Goal: Information Seeking & Learning: Learn about a topic

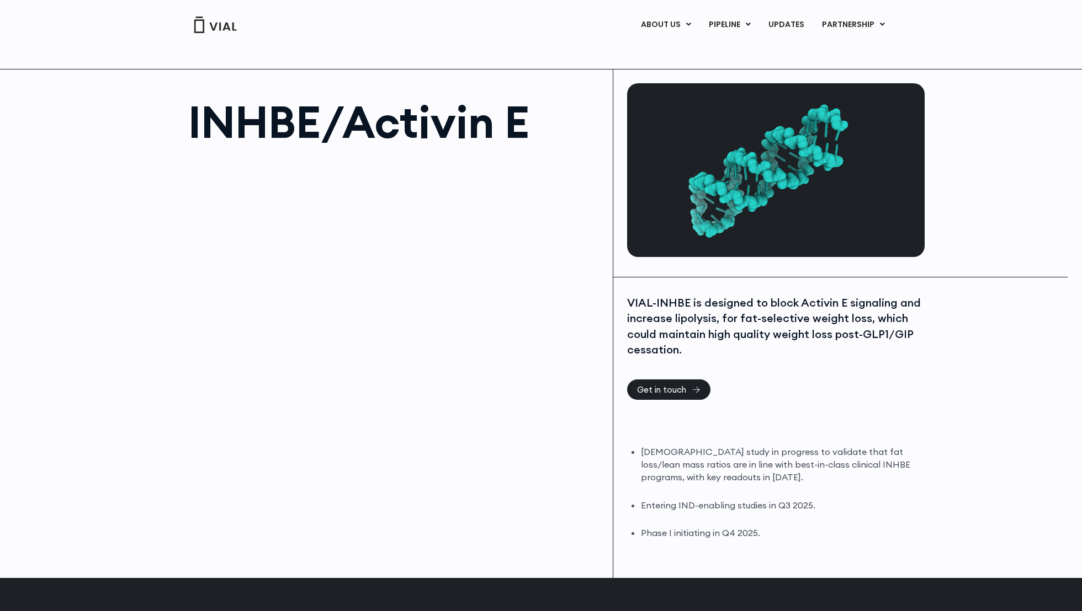
click at [275, 120] on h1 "INHBE/Activin E" at bounding box center [394, 122] width 413 height 44
copy h1 "INHBE"
click at [535, 134] on h1 "INHBE/Activin E" at bounding box center [394, 122] width 413 height 44
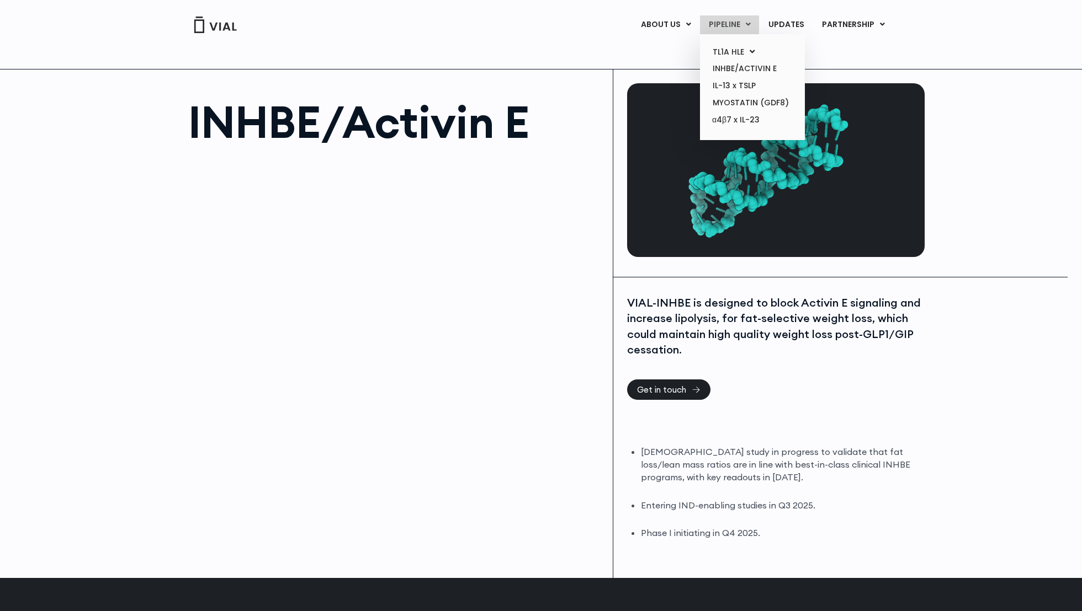
click at [716, 20] on link "PIPELINE" at bounding box center [729, 24] width 59 height 19
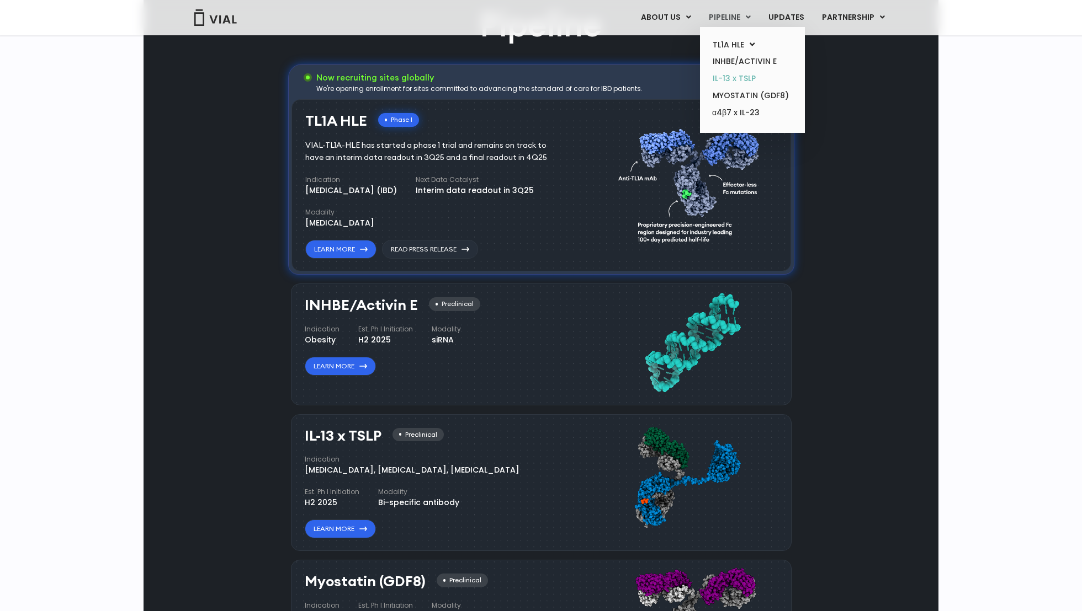
scroll to position [818, 0]
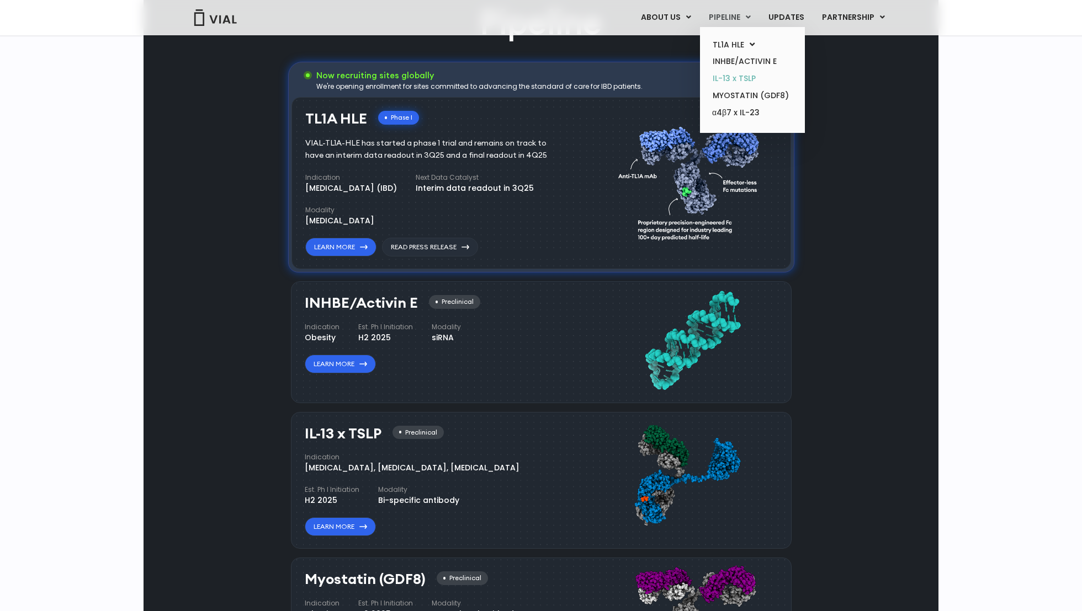
click at [734, 78] on link "IL-13 x TSLP" at bounding box center [752, 78] width 97 height 17
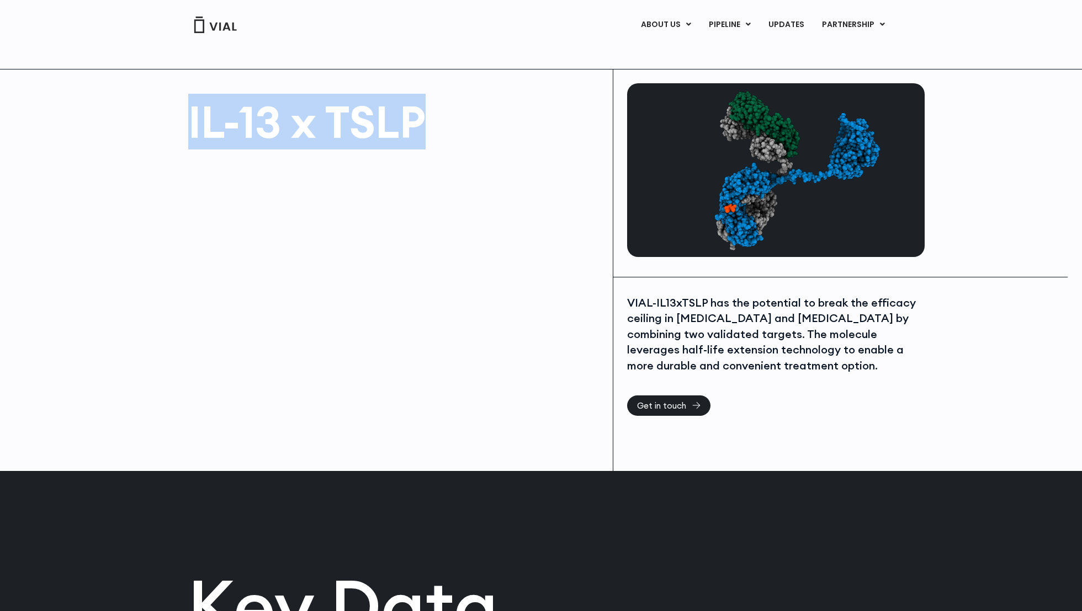
drag, startPoint x: 432, startPoint y: 126, endPoint x: 165, endPoint y: 125, distance: 267.1
click at [165, 125] on div "IL-13 x TSLP" at bounding box center [377, 271] width 469 height 402
copy h1 "IL-13 x TSLP"
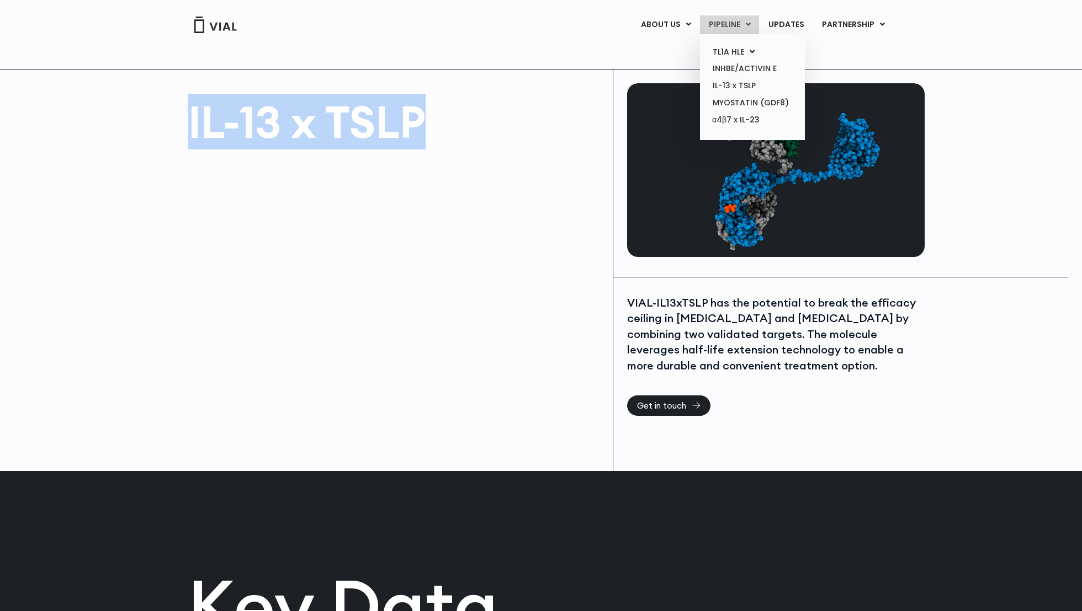
click at [736, 22] on link "PIPELINE" at bounding box center [729, 24] width 59 height 19
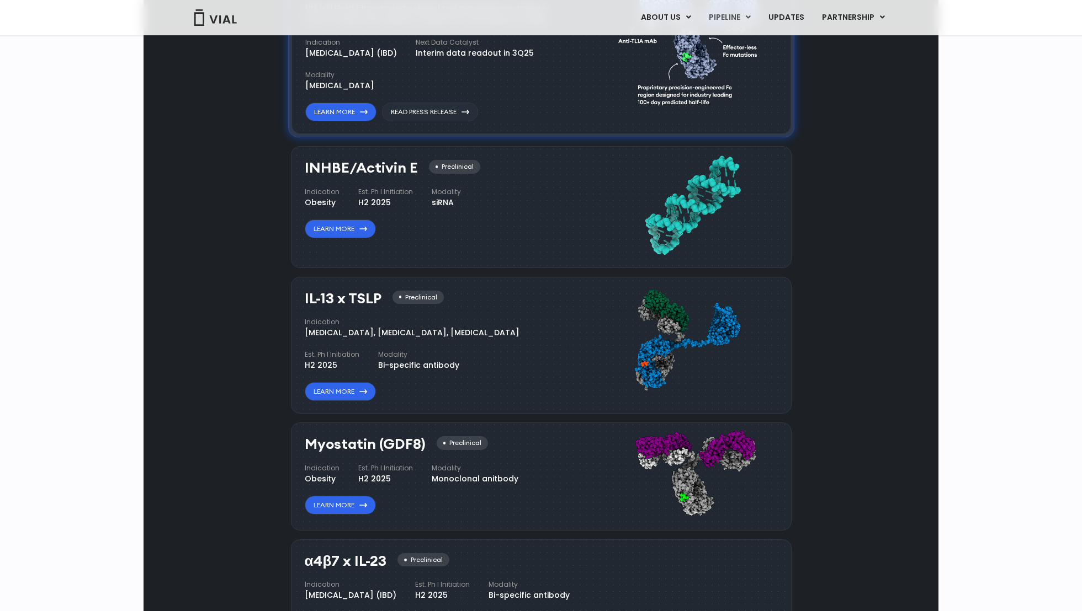
scroll to position [984, 0]
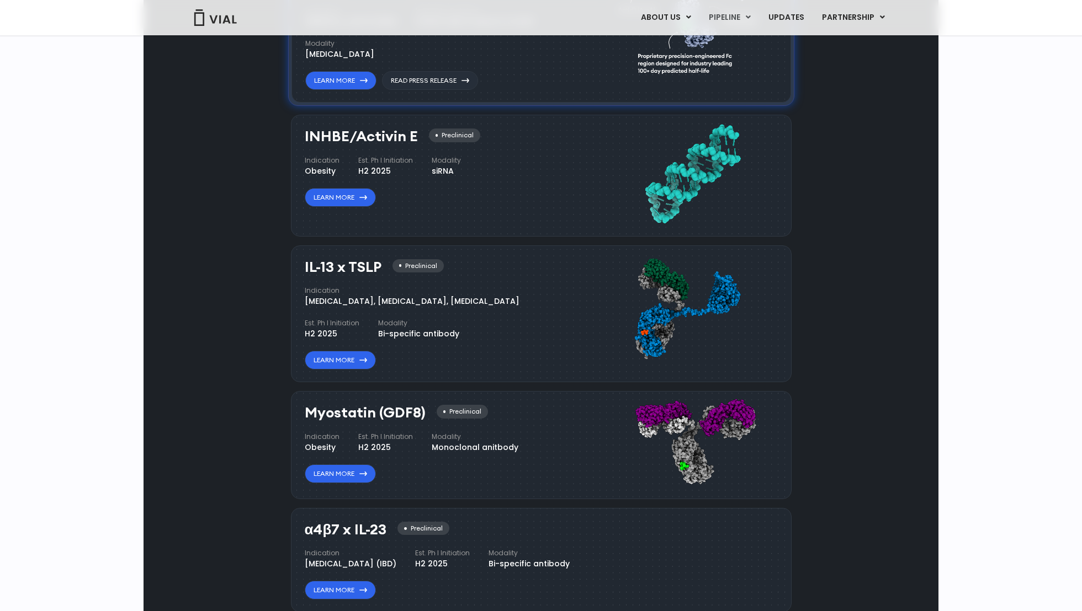
click at [339, 406] on h3 "Myostatin (GDF8)" at bounding box center [365, 413] width 121 height 16
copy h3 "Myostatin"
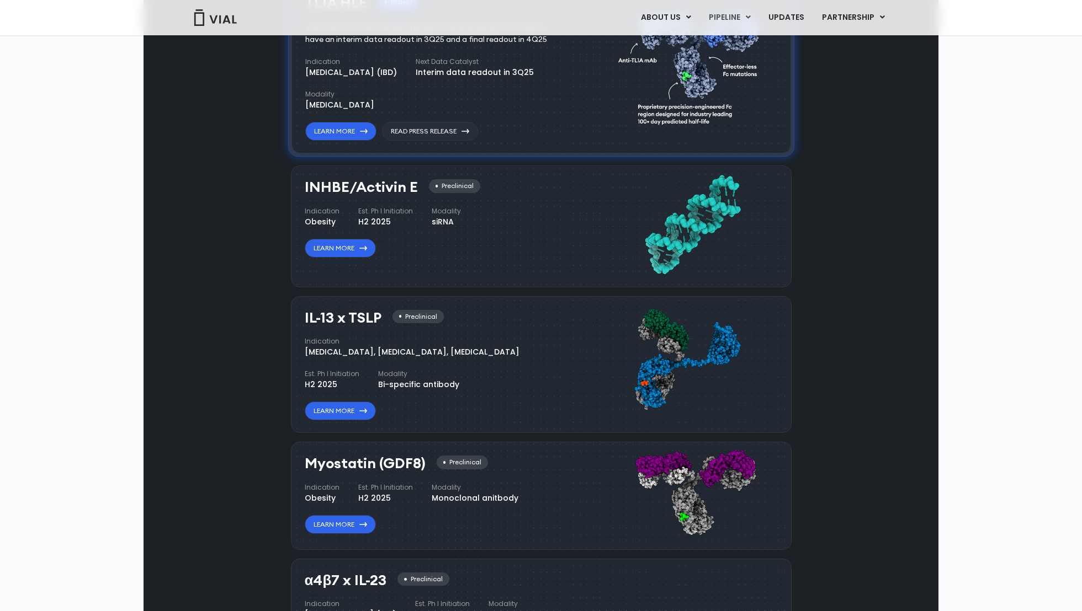
scroll to position [912, 0]
